Goal: Check status: Check status

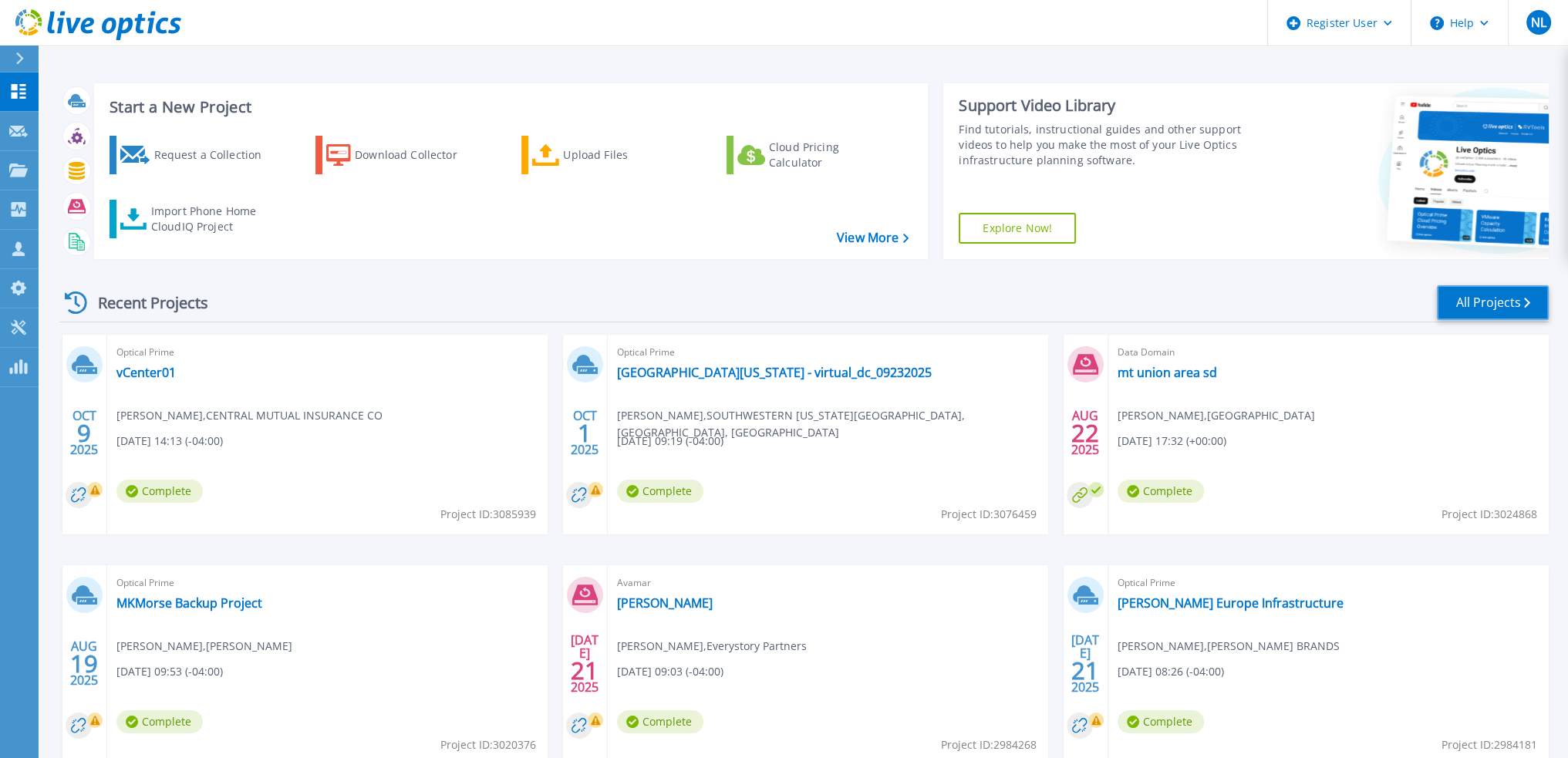
click at [1485, 291] on link "All Projects" at bounding box center [1493, 302] width 111 height 34
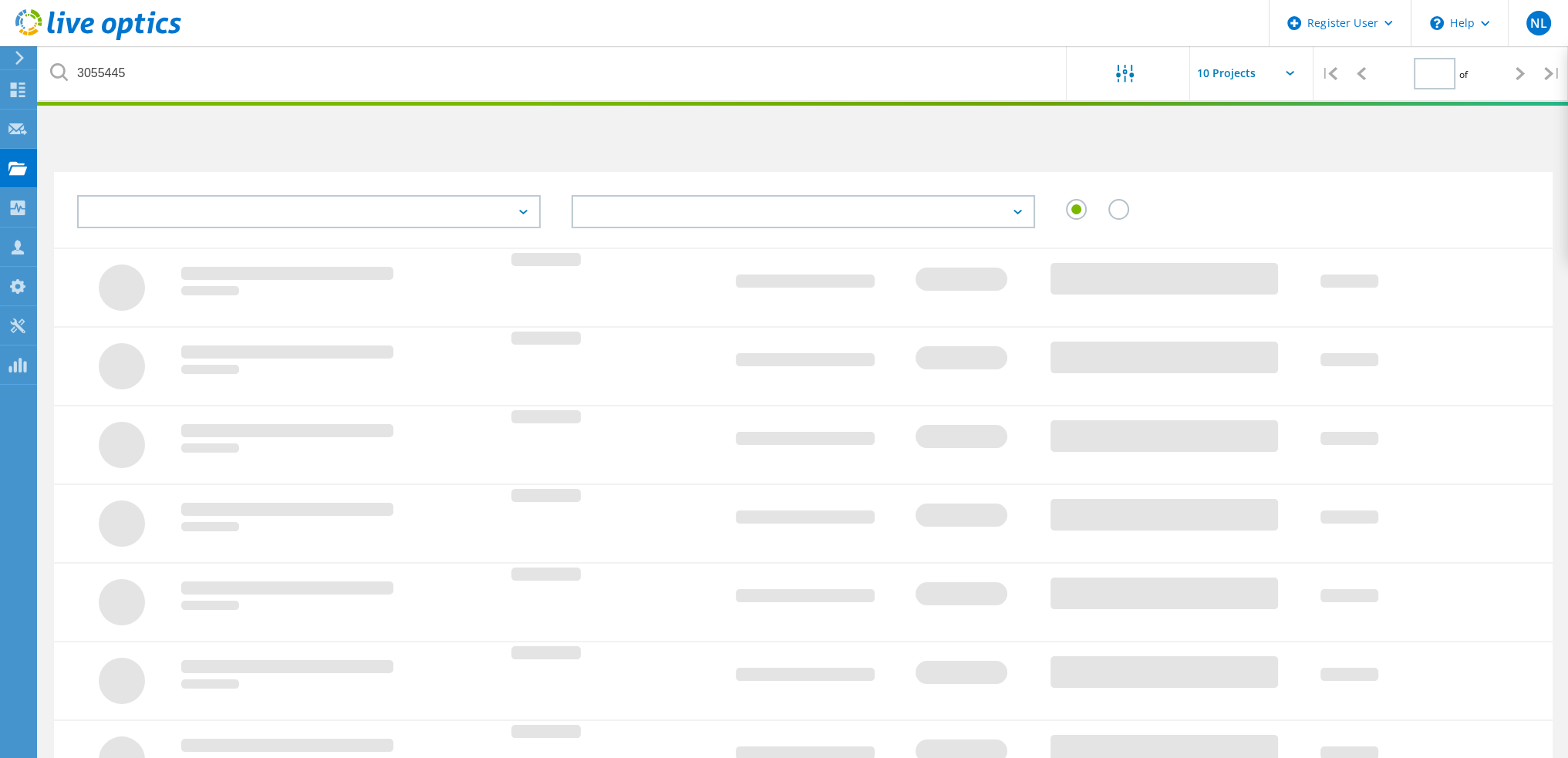
type input "1"
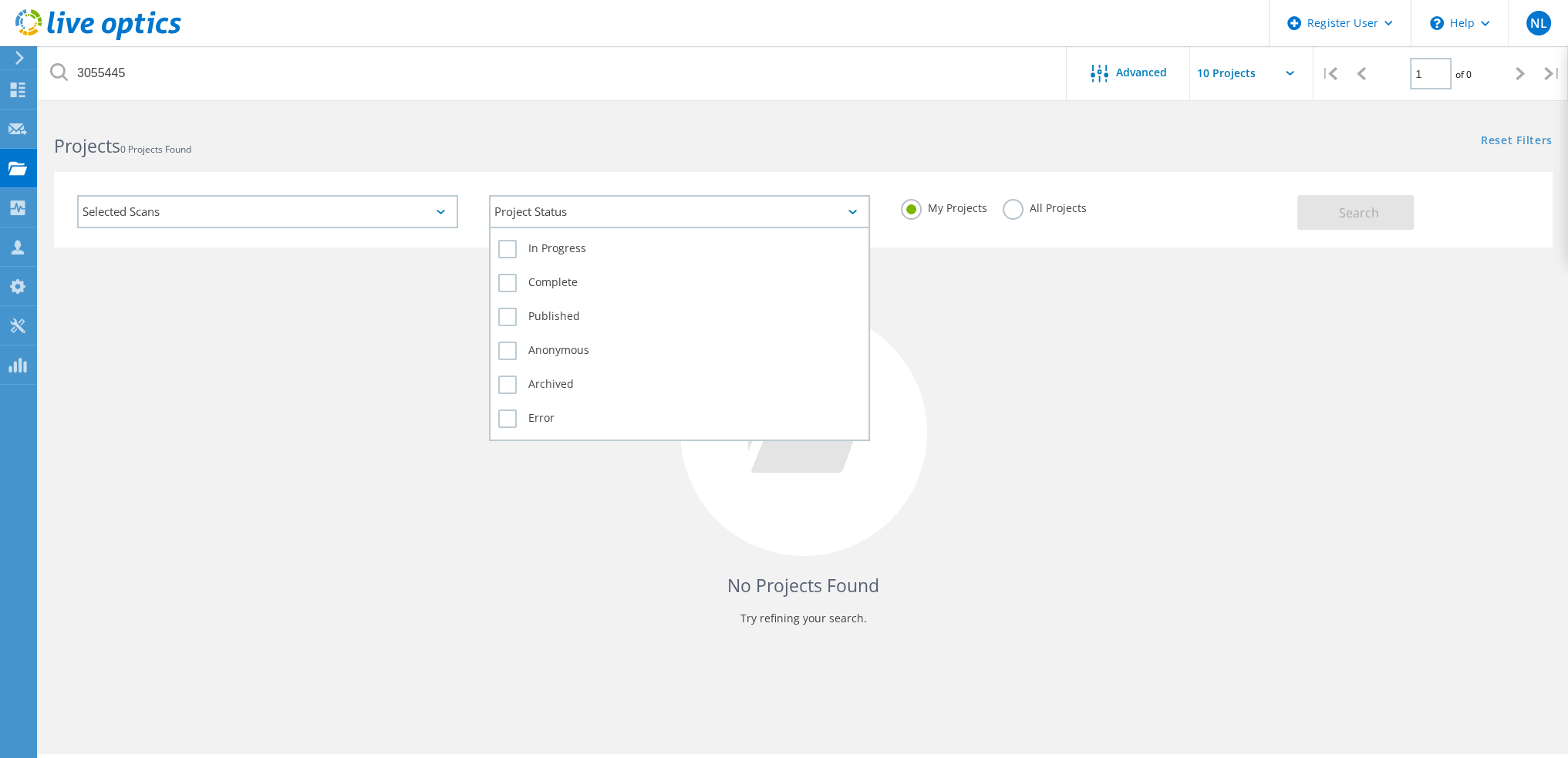
click at [613, 215] on div "Project Status" at bounding box center [679, 212] width 381 height 33
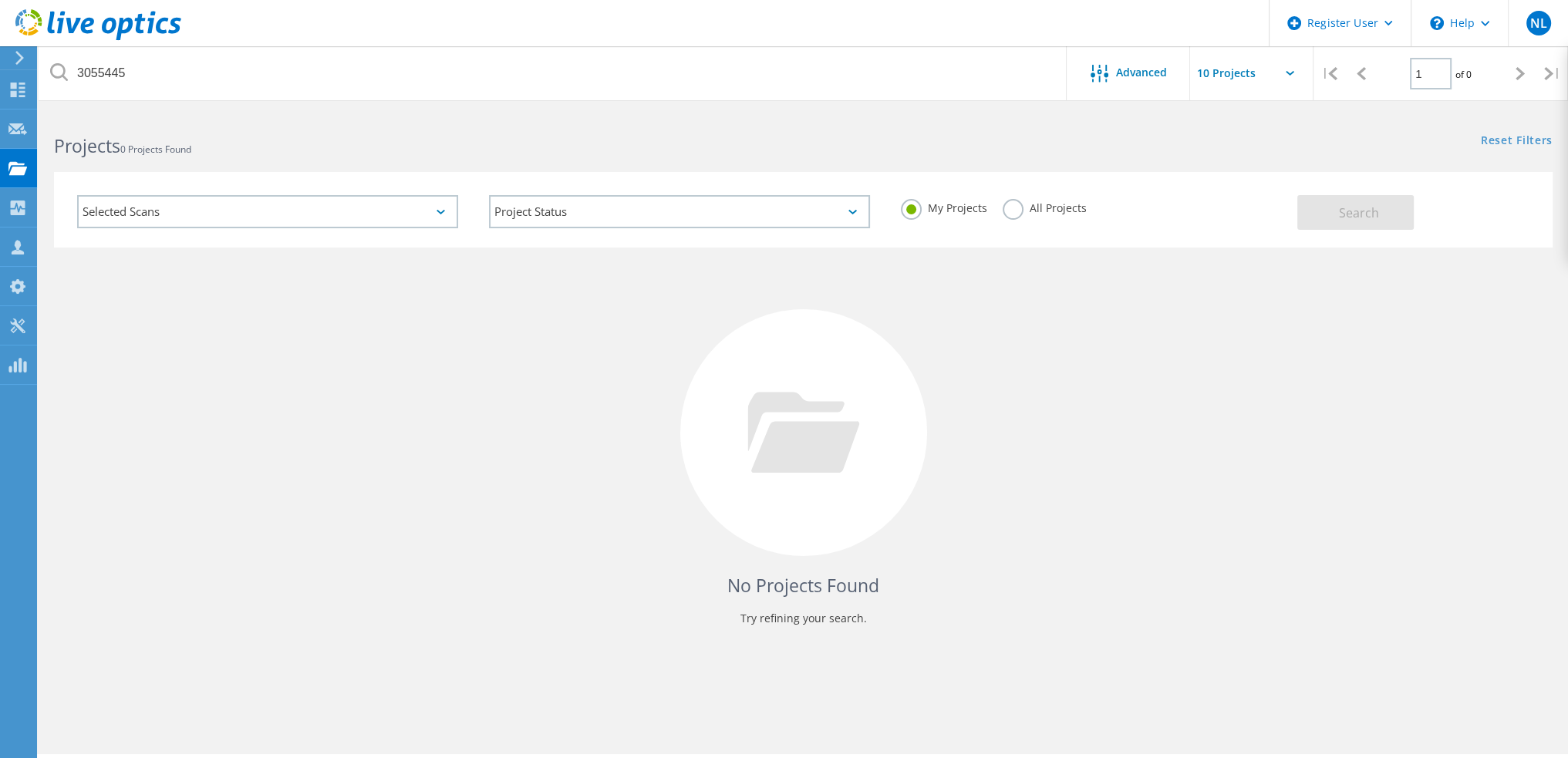
click at [400, 202] on div "Selected Scans" at bounding box center [268, 212] width 381 height 33
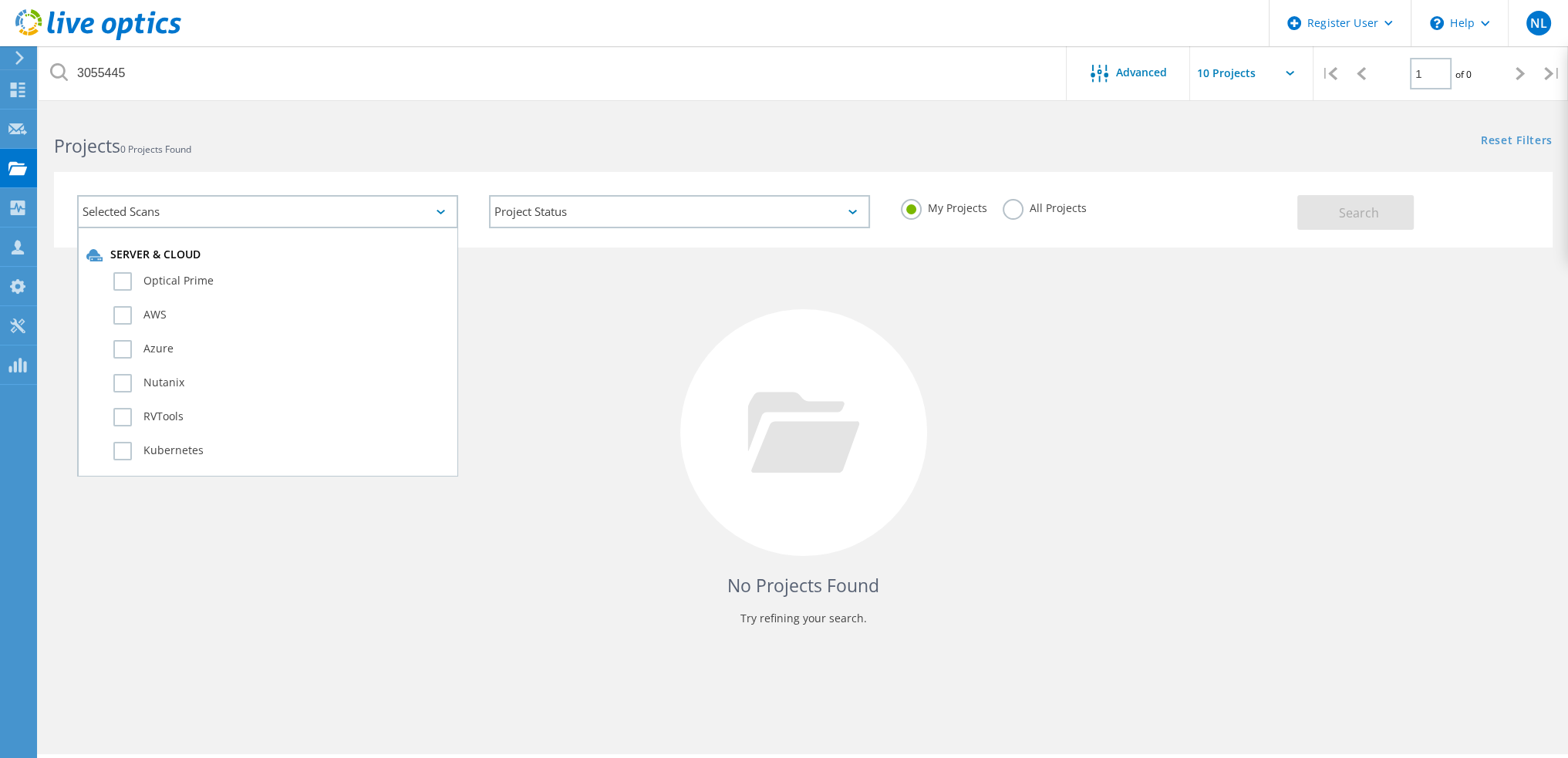
click at [1013, 214] on label "All Projects" at bounding box center [1044, 206] width 84 height 15
click at [0, 0] on input "All Projects" at bounding box center [0, 0] width 0 height 0
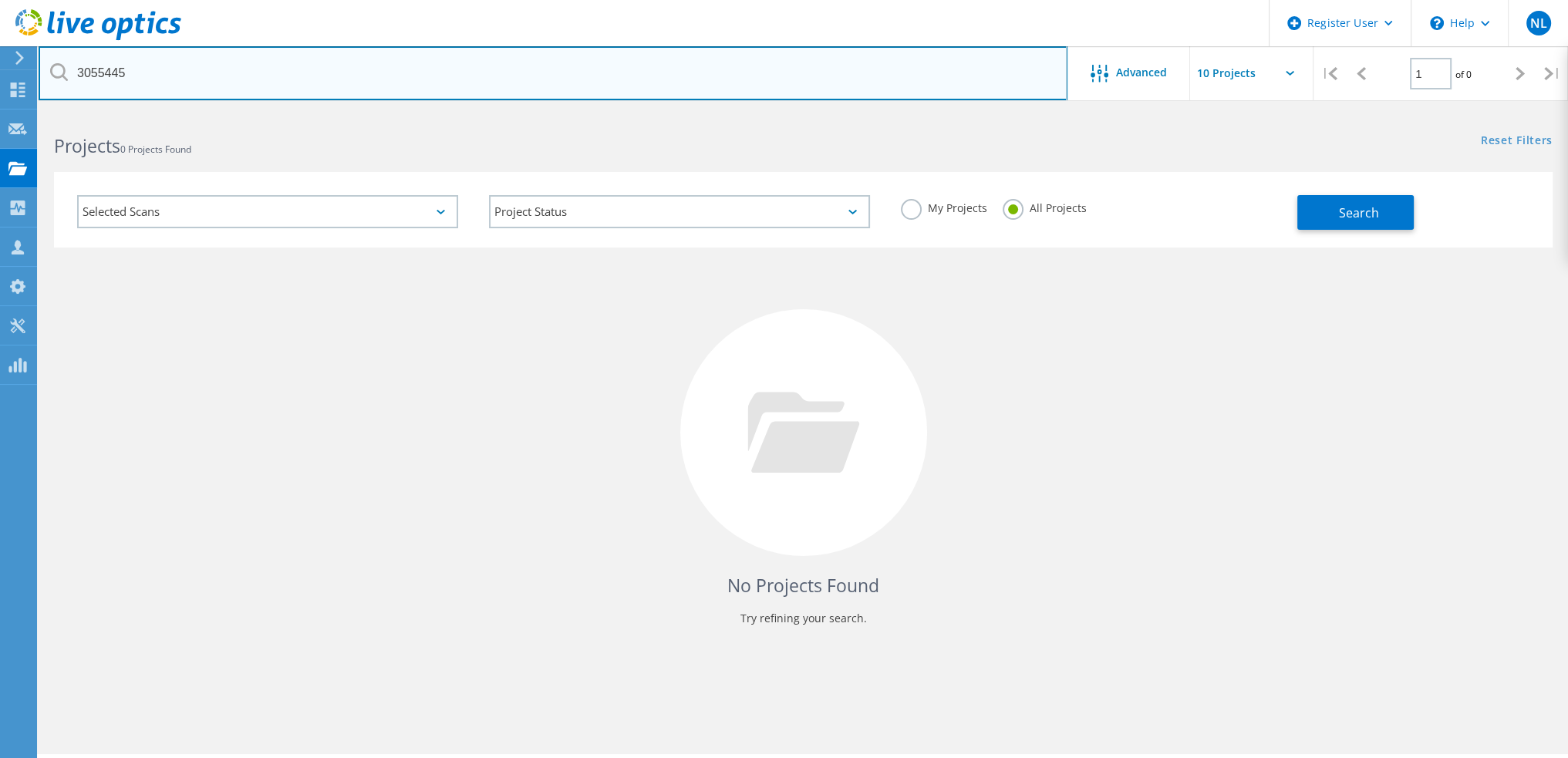
click at [312, 62] on input "3055445" at bounding box center [553, 73] width 1028 height 54
paste input "[EMAIL_ADDRESS][DOMAIN_NAME]"
type input "[EMAIL_ADDRESS][DOMAIN_NAME]"
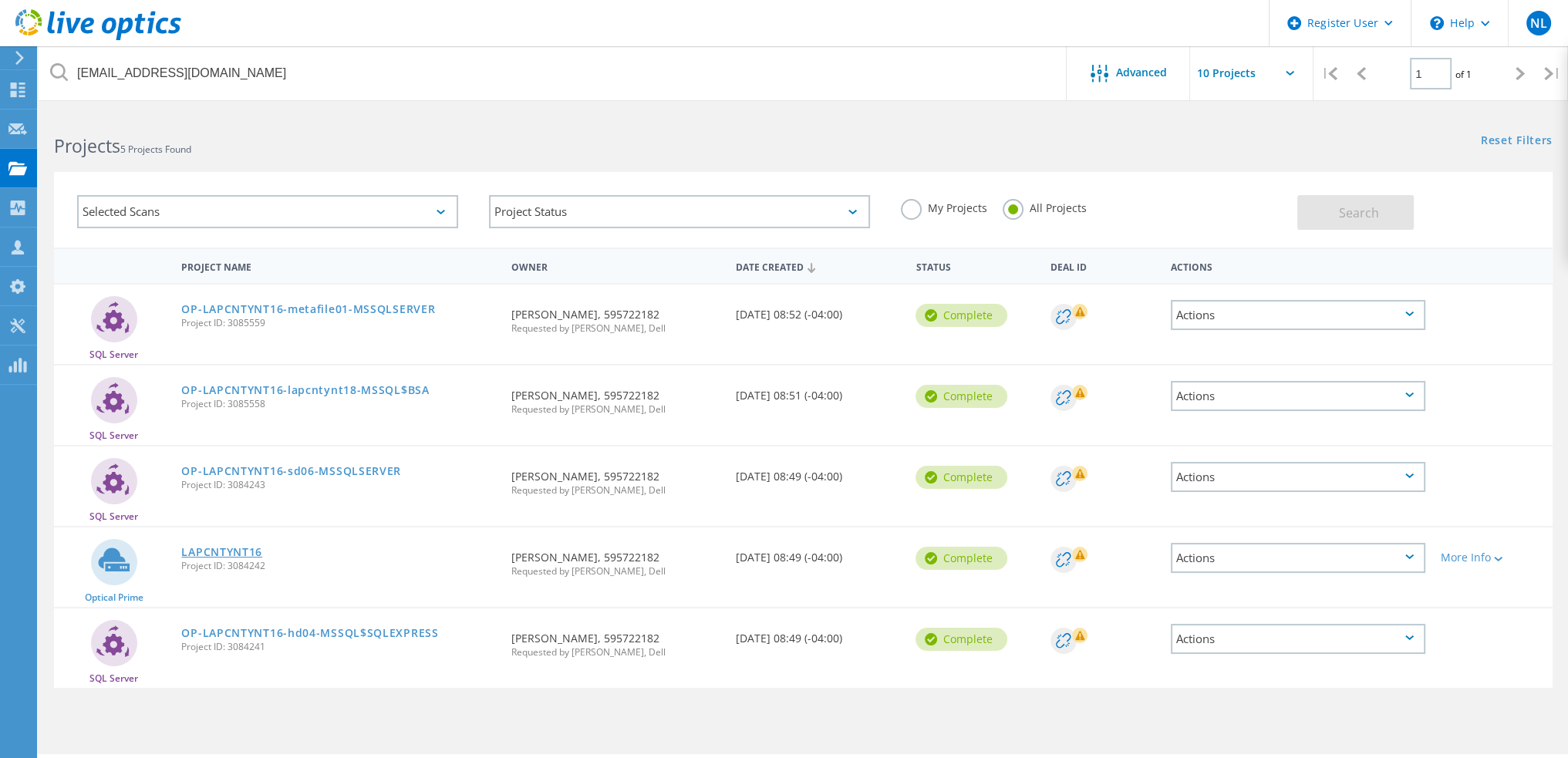
click at [254, 548] on link "LAPCNTYNT16" at bounding box center [221, 553] width 81 height 11
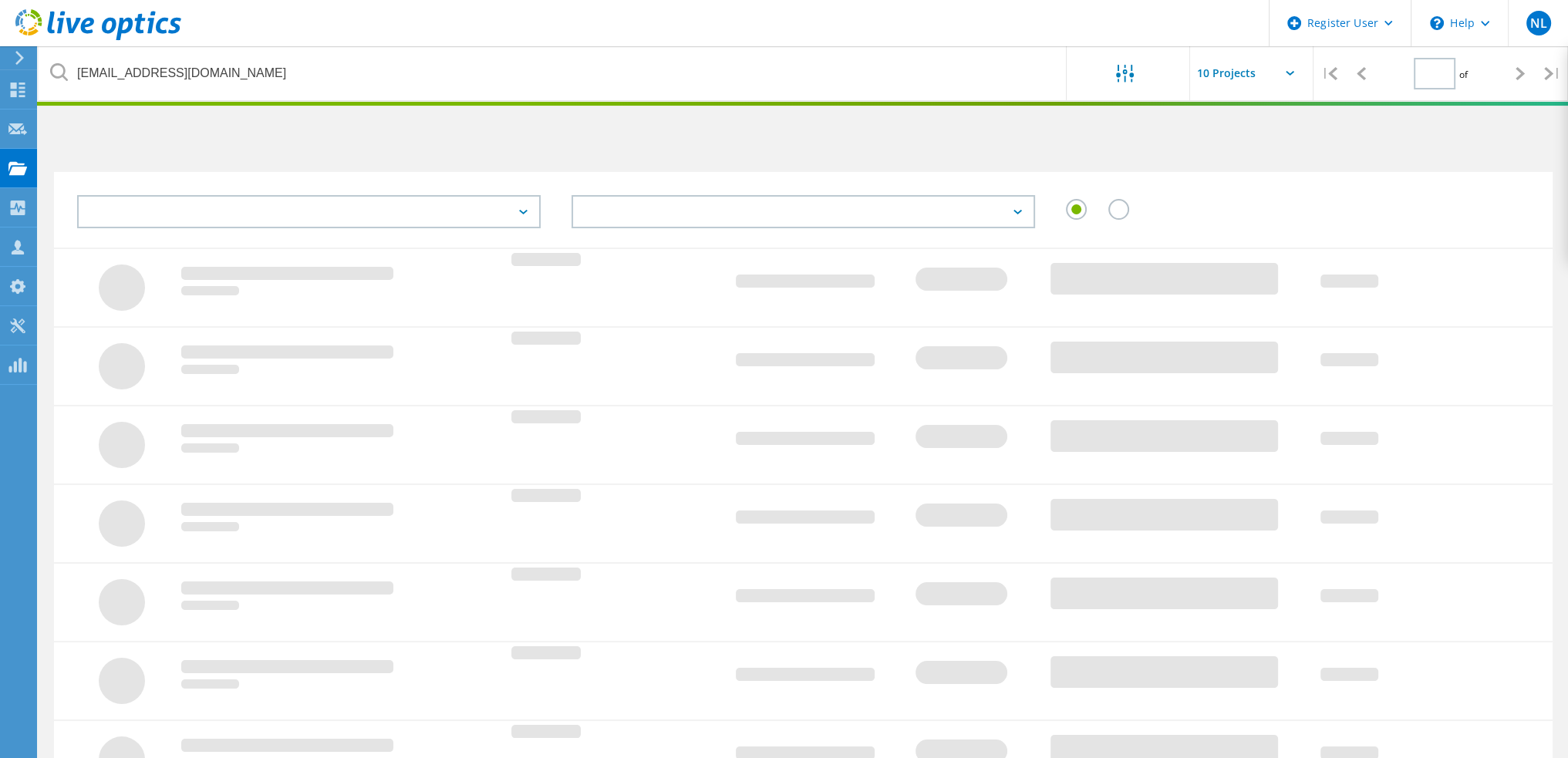
type input "1"
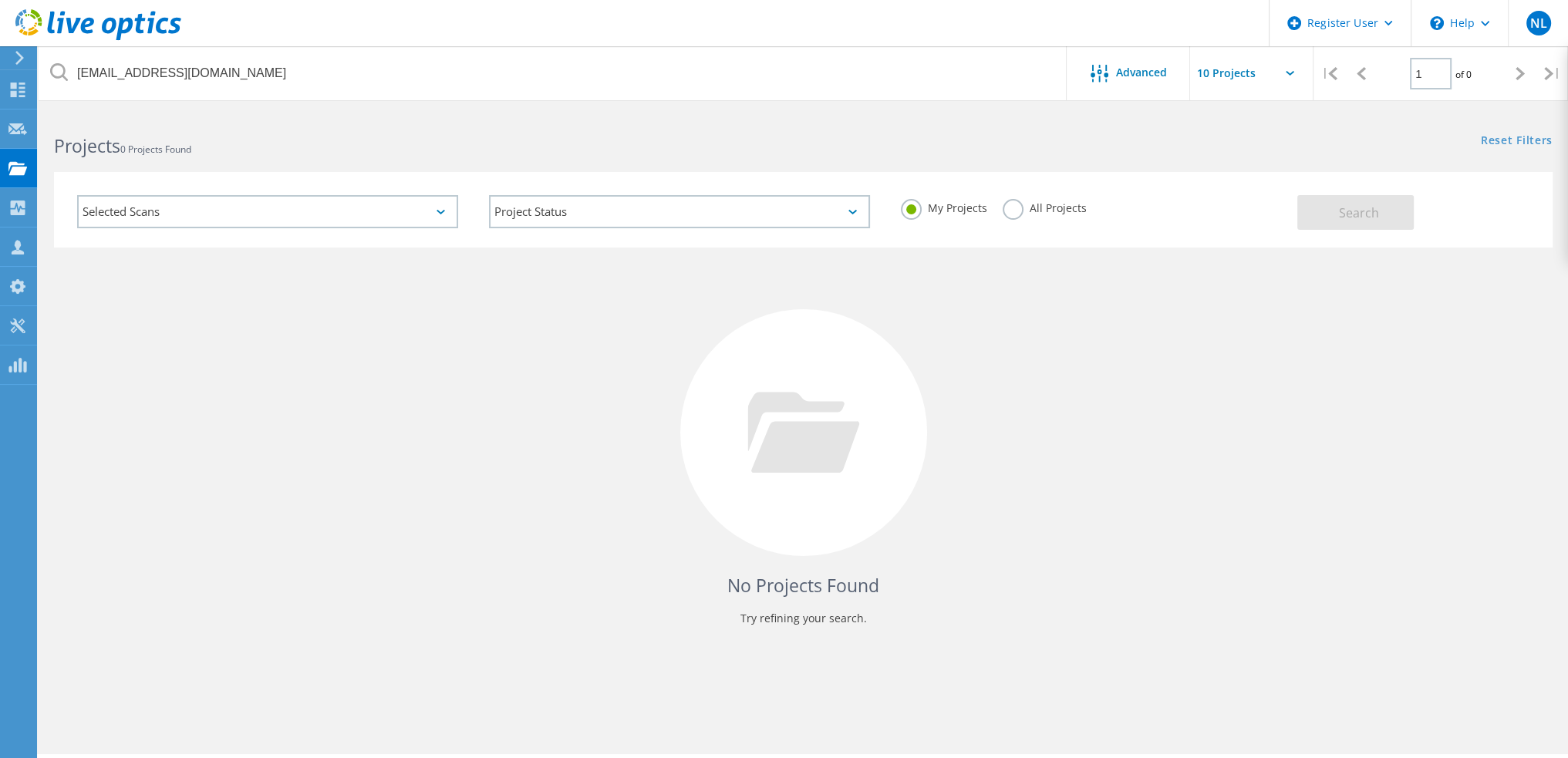
click at [1014, 209] on label "All Projects" at bounding box center [1044, 206] width 84 height 15
click at [0, 0] on input "All Projects" at bounding box center [0, 0] width 0 height 0
click at [1319, 215] on button "Search" at bounding box center [1354, 212] width 116 height 34
